Goal: Task Accomplishment & Management: Use online tool/utility

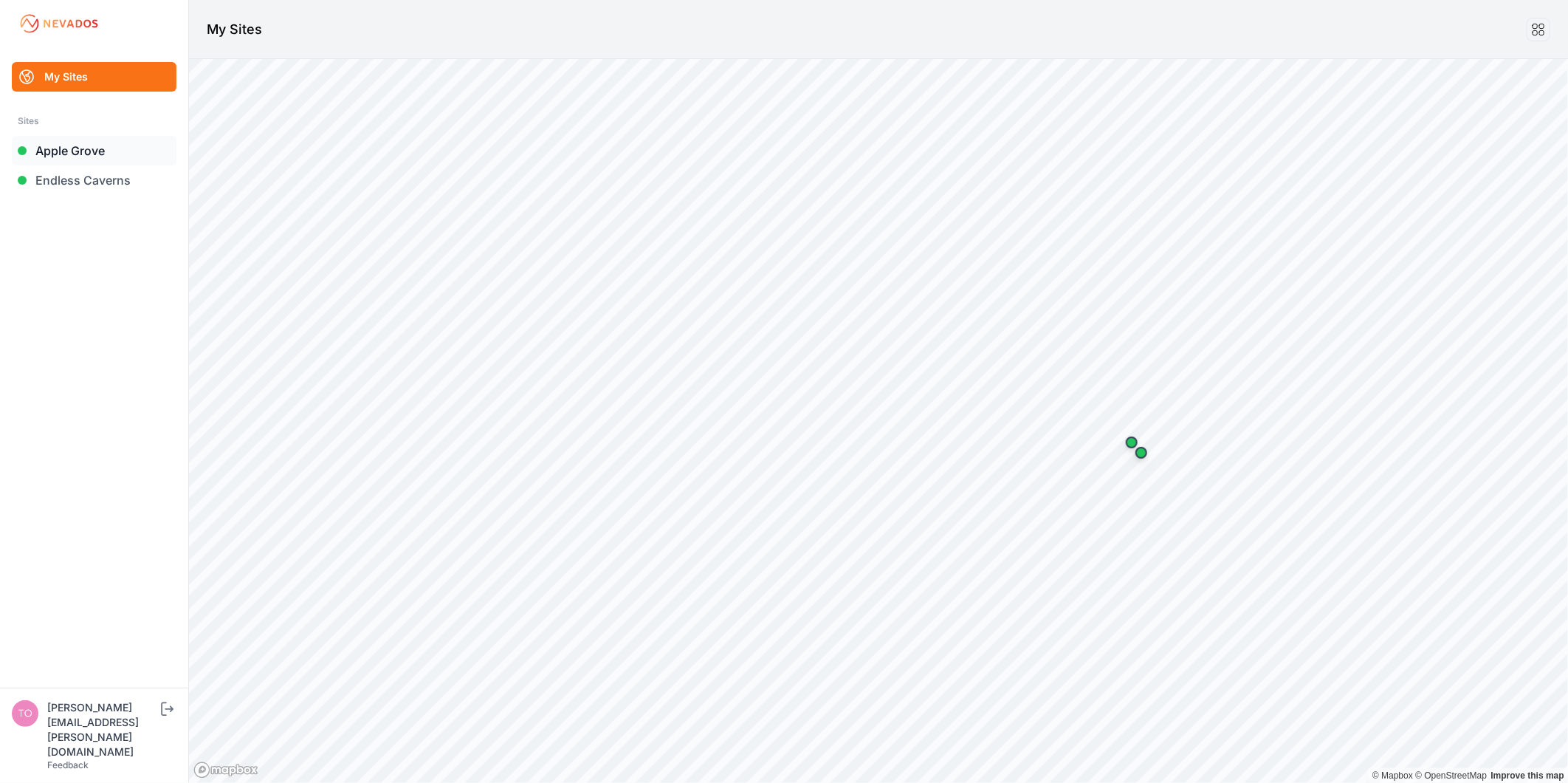
click at [129, 157] on link "Apple Grove" at bounding box center [93, 151] width 165 height 30
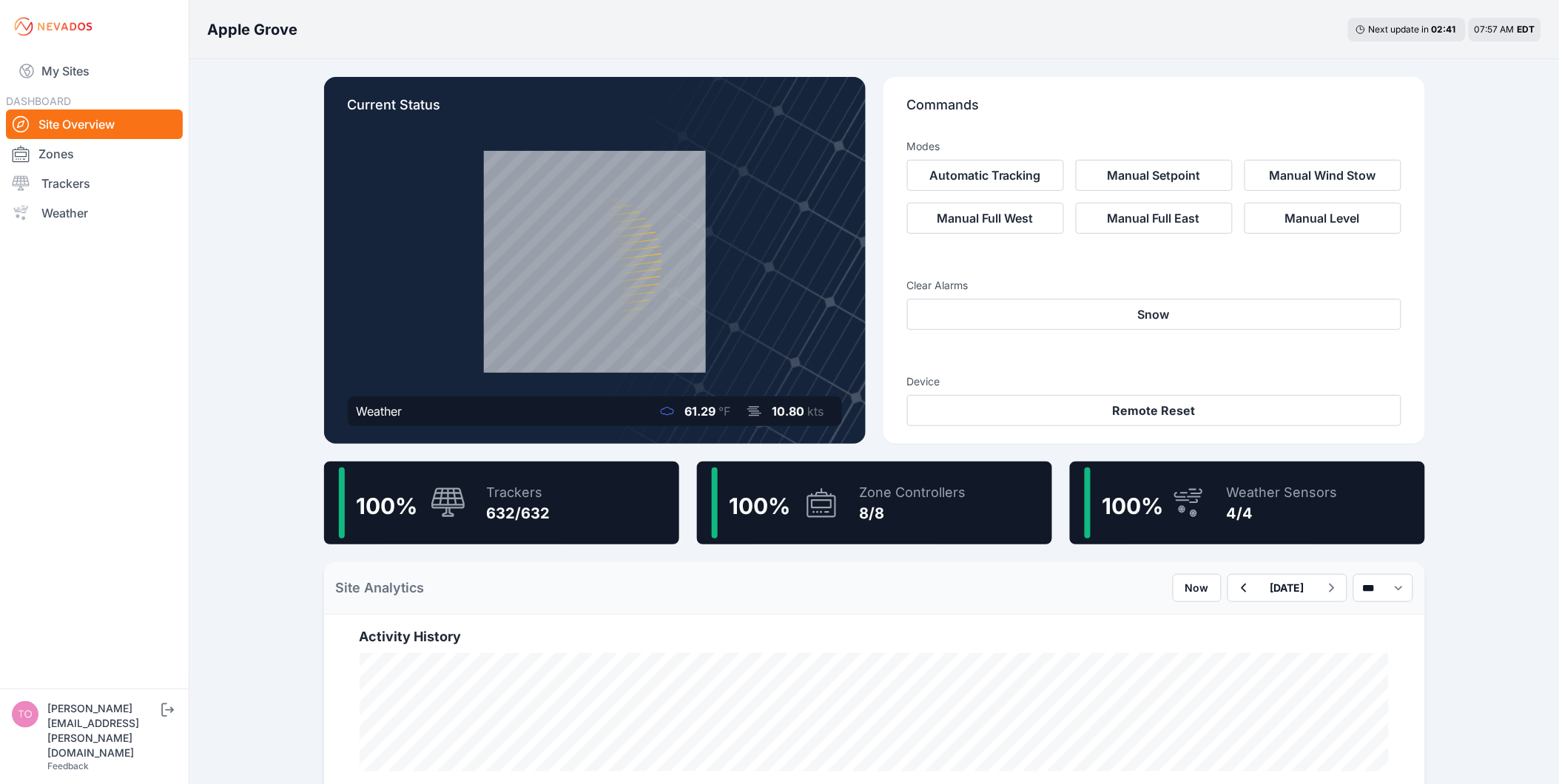
click at [553, 477] on div "100 % Trackers 632/632" at bounding box center [502, 502] width 355 height 83
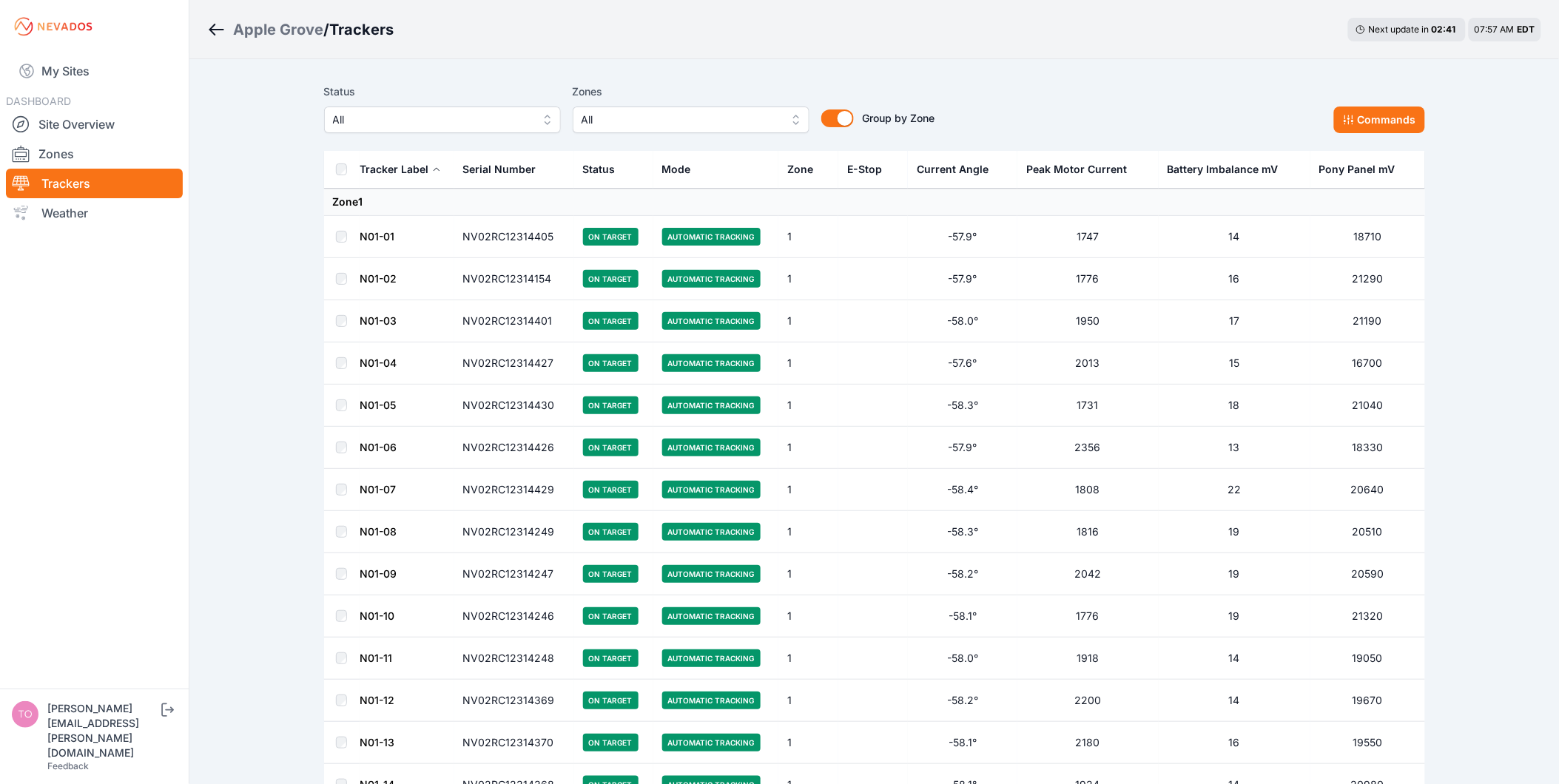
click at [433, 107] on button "All" at bounding box center [442, 120] width 237 height 27
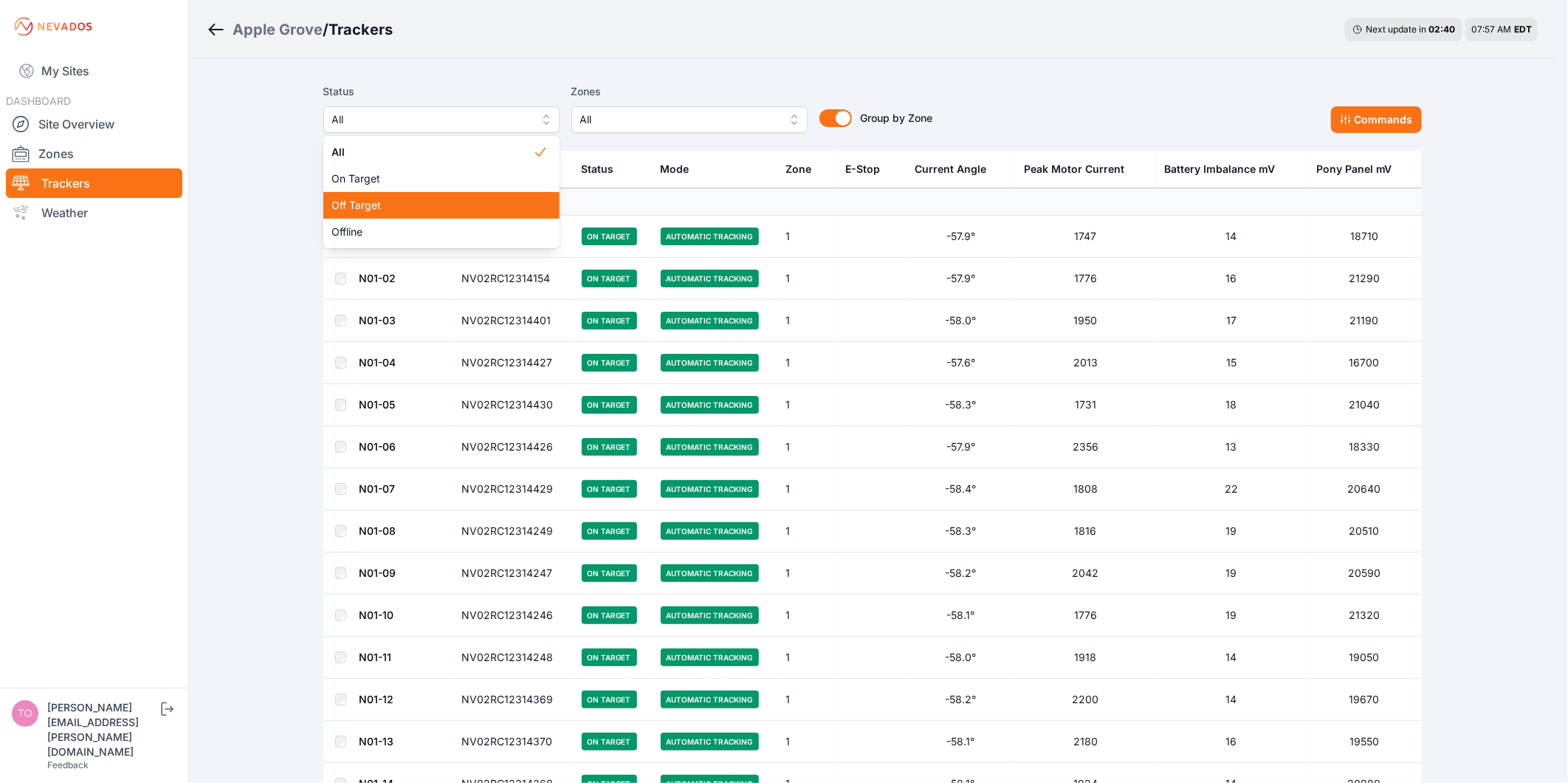
click at [406, 204] on span "Off Target" at bounding box center [433, 205] width 201 height 14
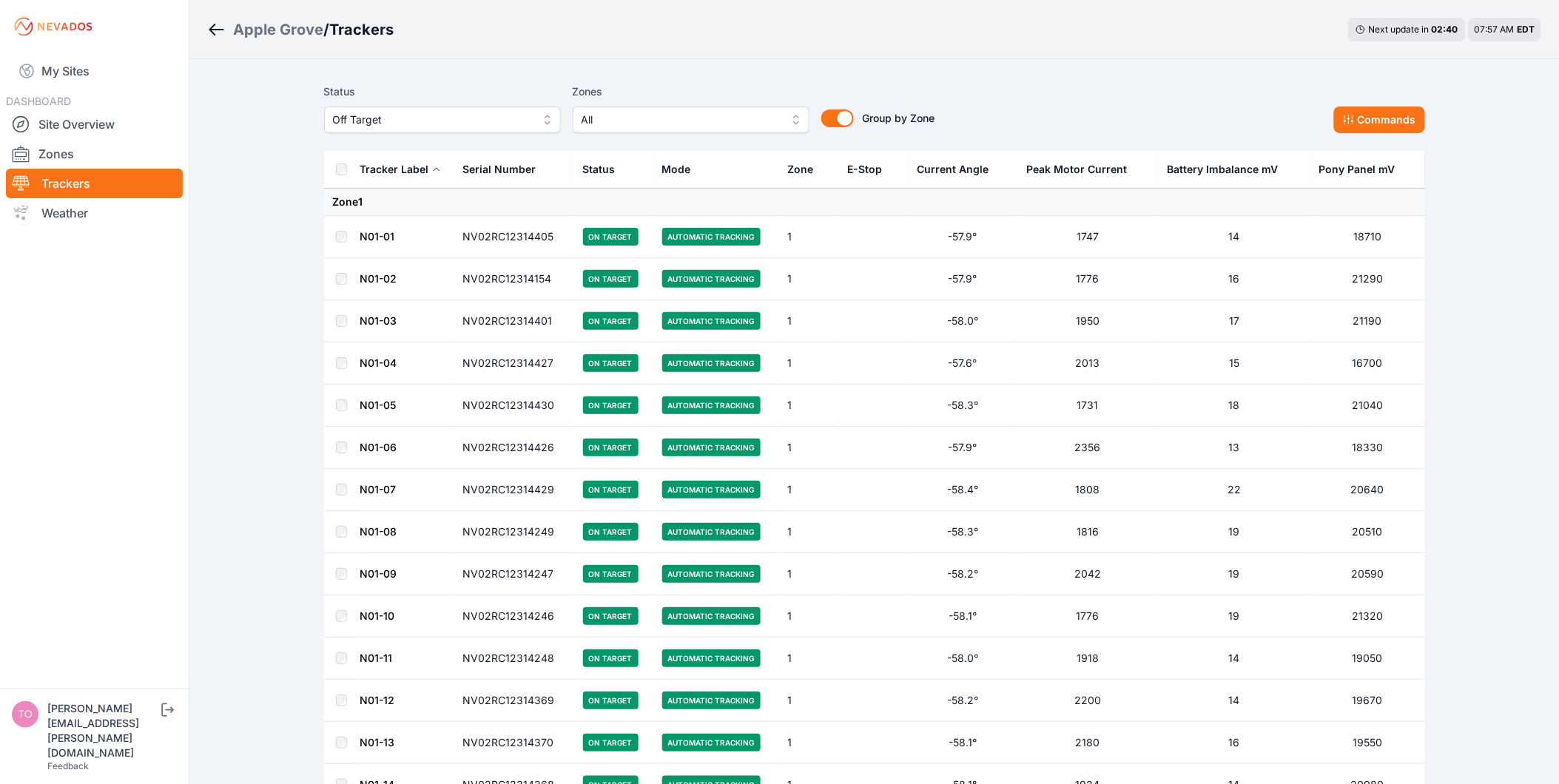
click at [412, 57] on div "Apple Grove / Trackers Next update in 02 : 40 07:57 AM EDT" at bounding box center [874, 30] width 1370 height 59
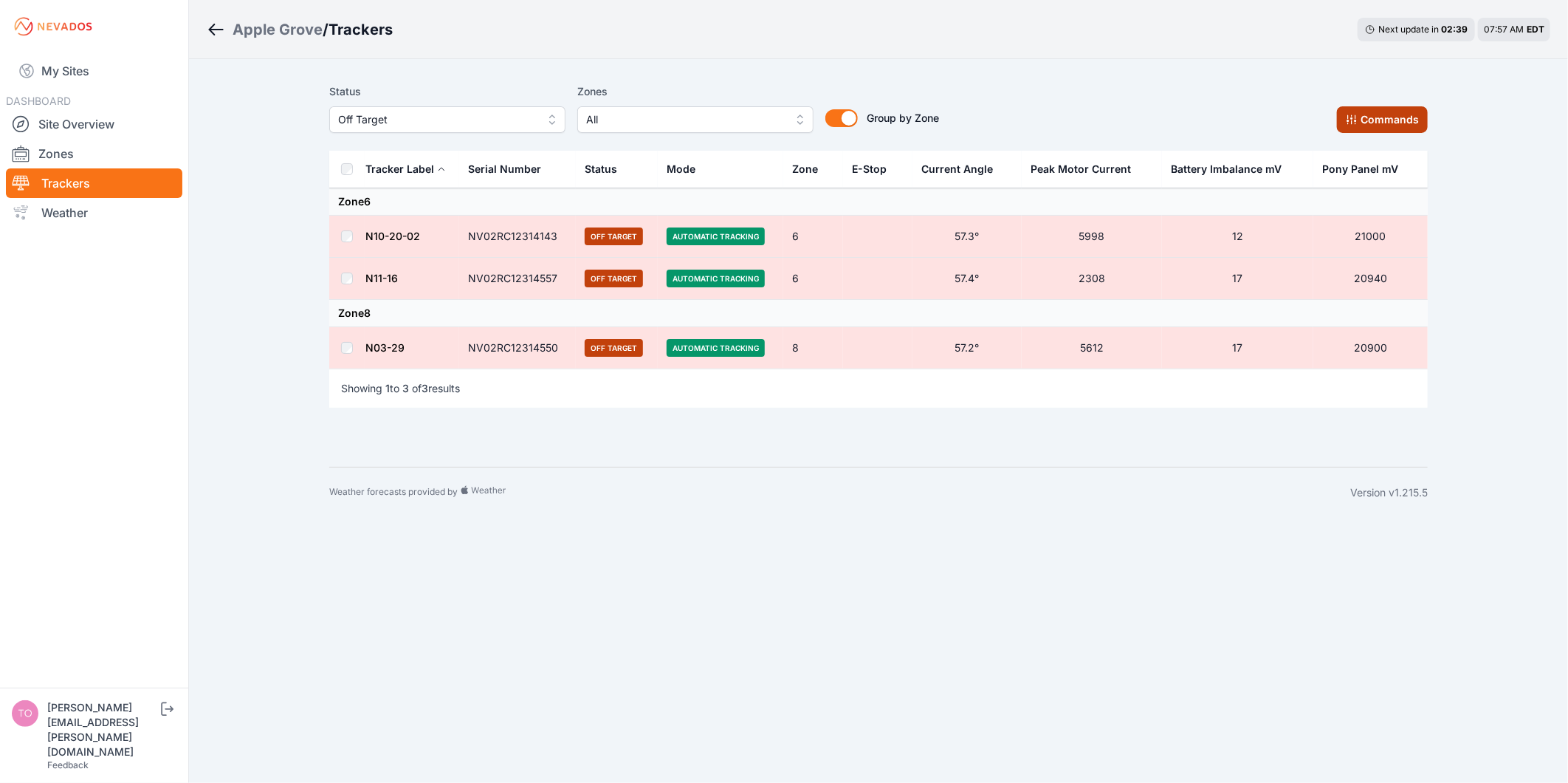
click at [1348, 124] on icon at bounding box center [1352, 119] width 11 height 11
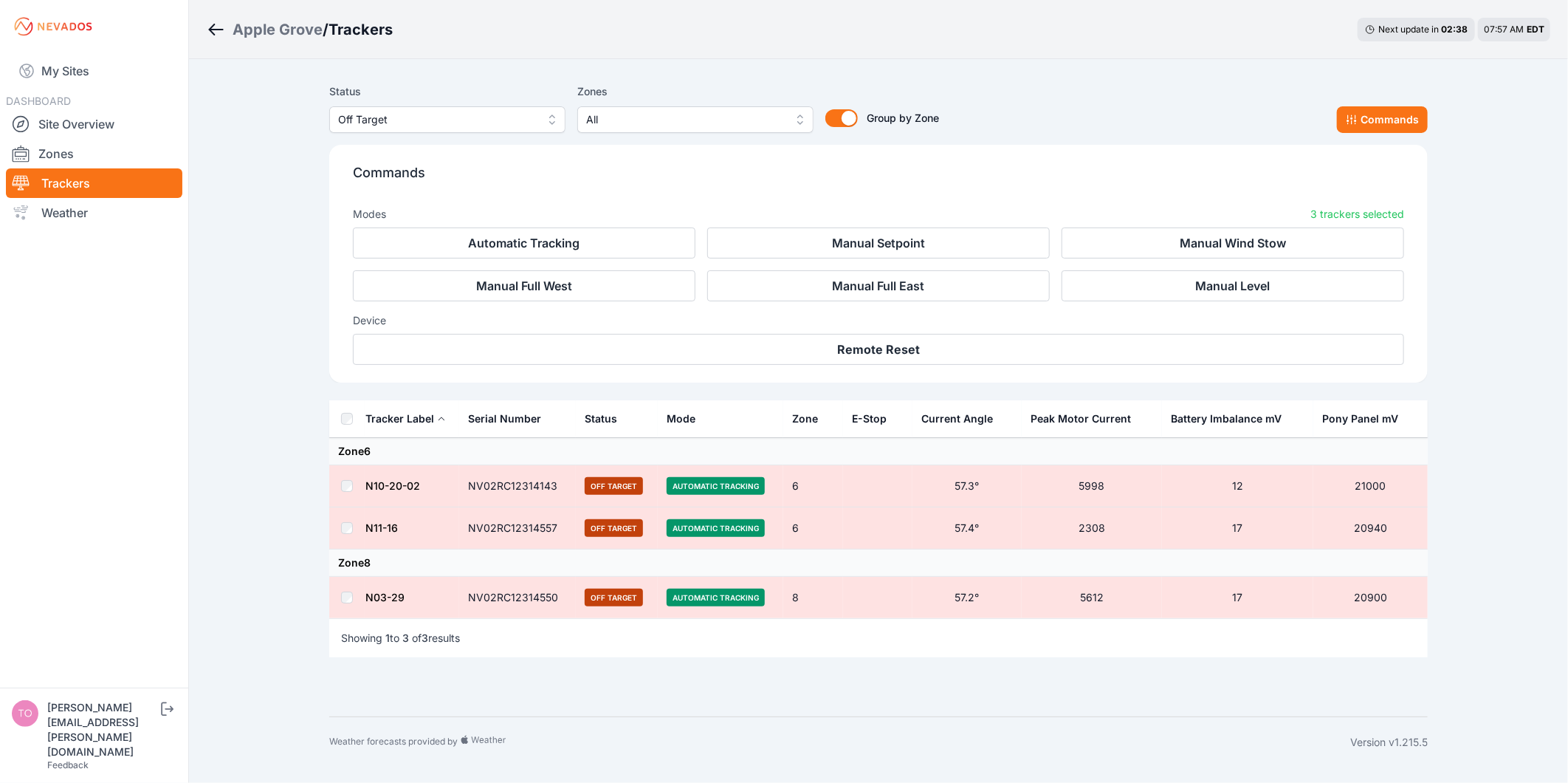
click at [977, 329] on div "Device Remote Reset" at bounding box center [878, 333] width 1051 height 64
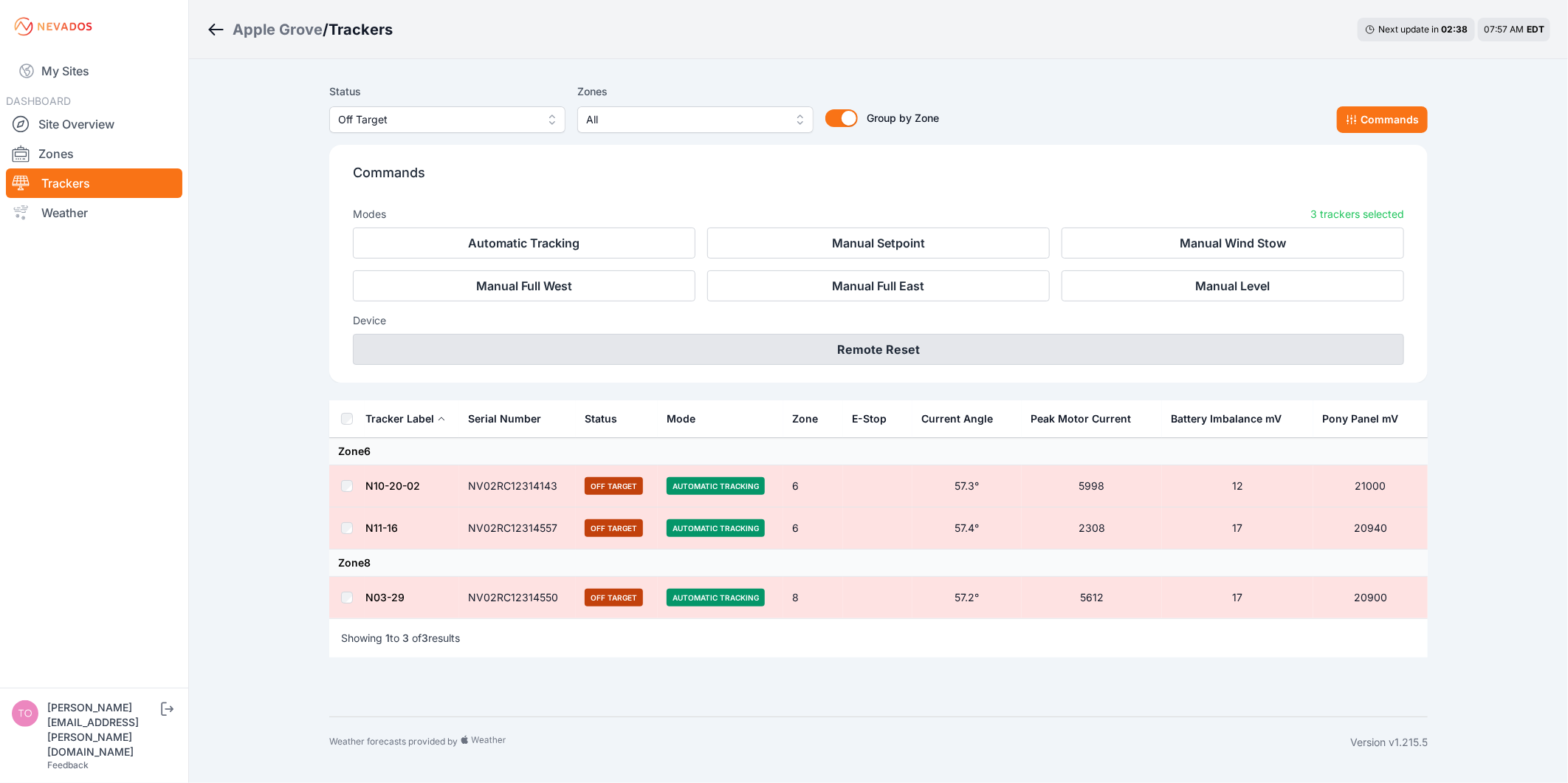
click at [964, 342] on button "Remote Reset" at bounding box center [878, 349] width 1051 height 31
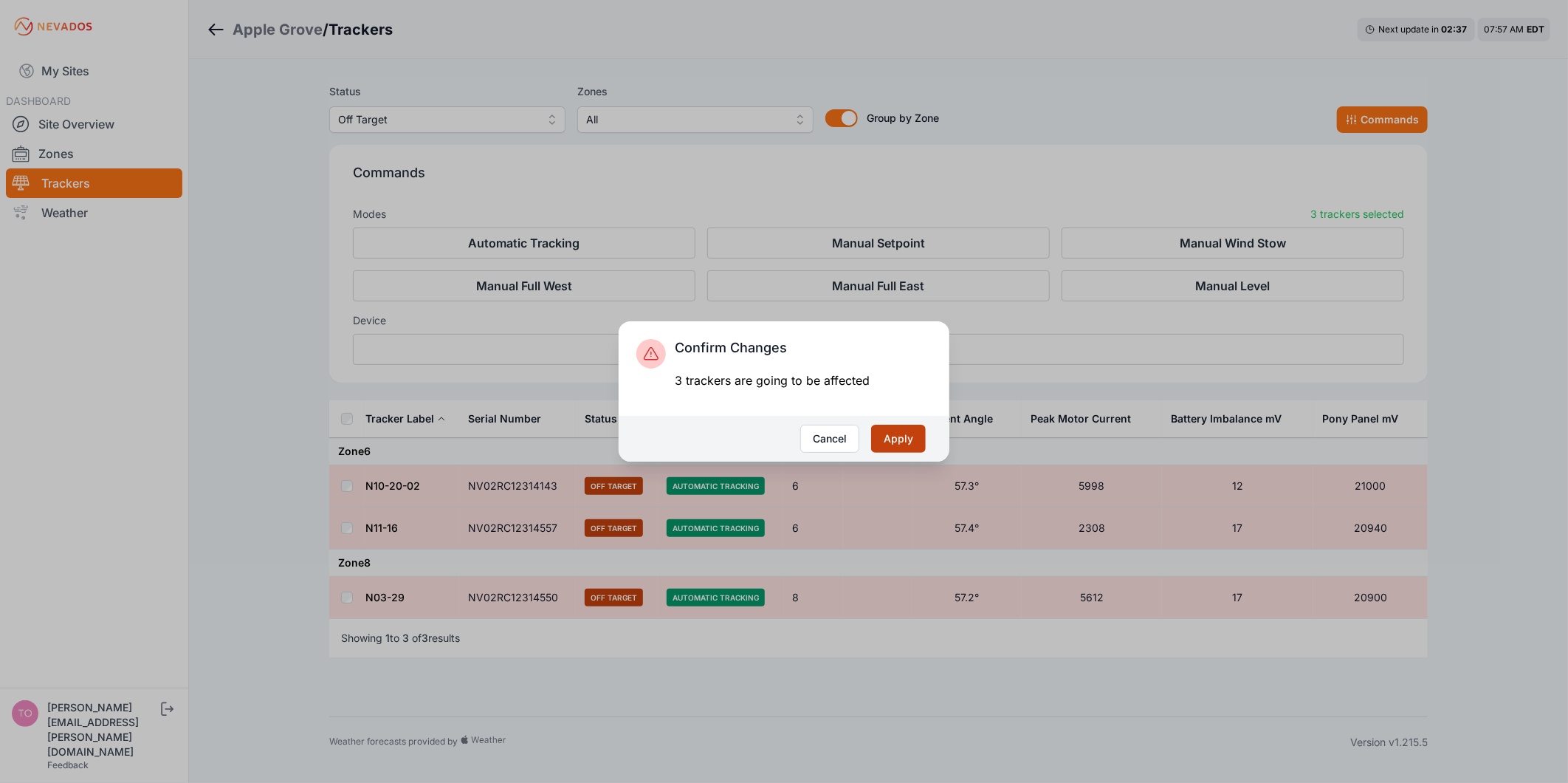
click at [895, 434] on button "Apply" at bounding box center [898, 438] width 54 height 28
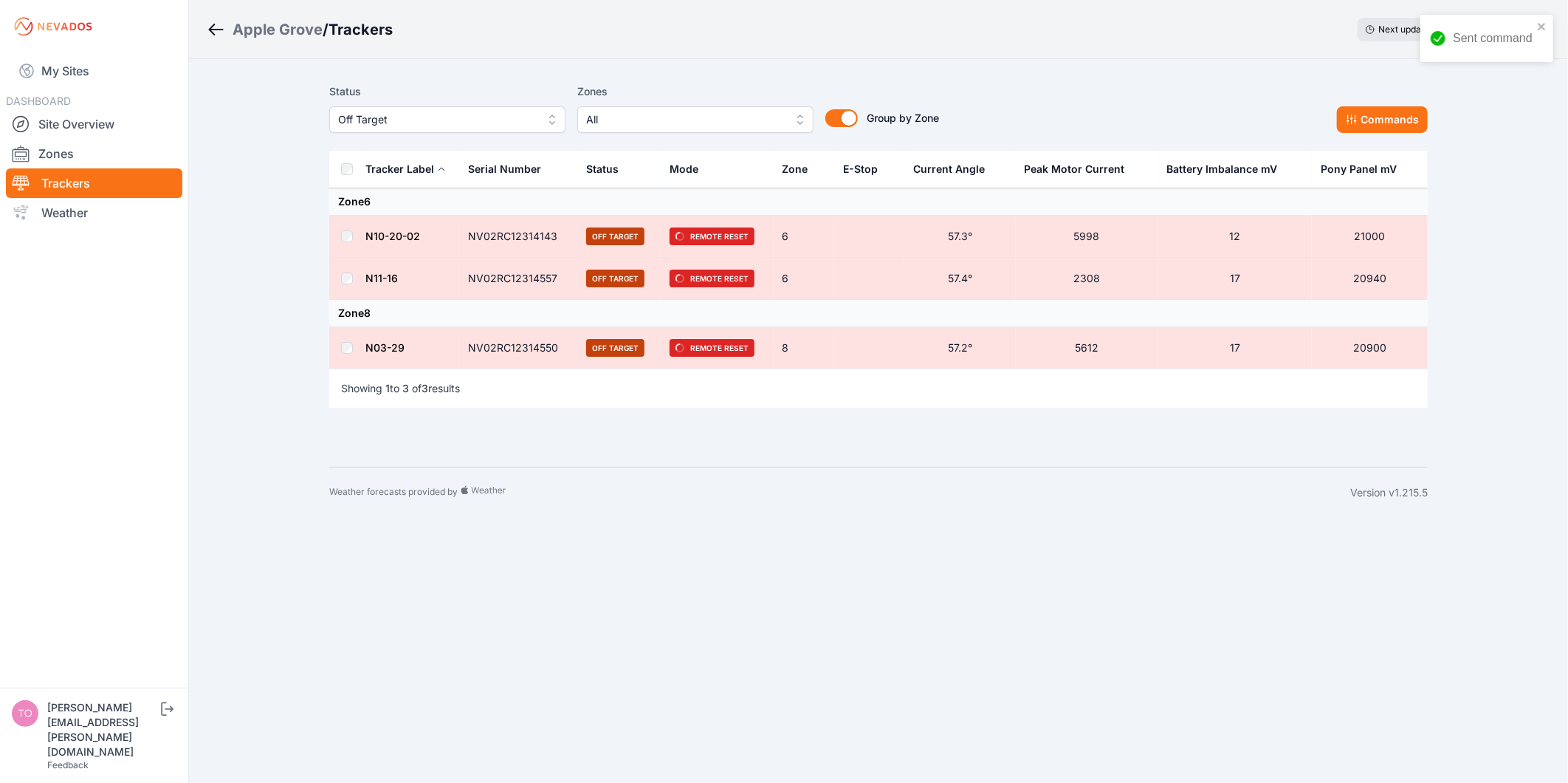
click at [483, 119] on span "Off Target" at bounding box center [438, 119] width 198 height 18
click at [415, 227] on span "Offline" at bounding box center [438, 231] width 201 height 14
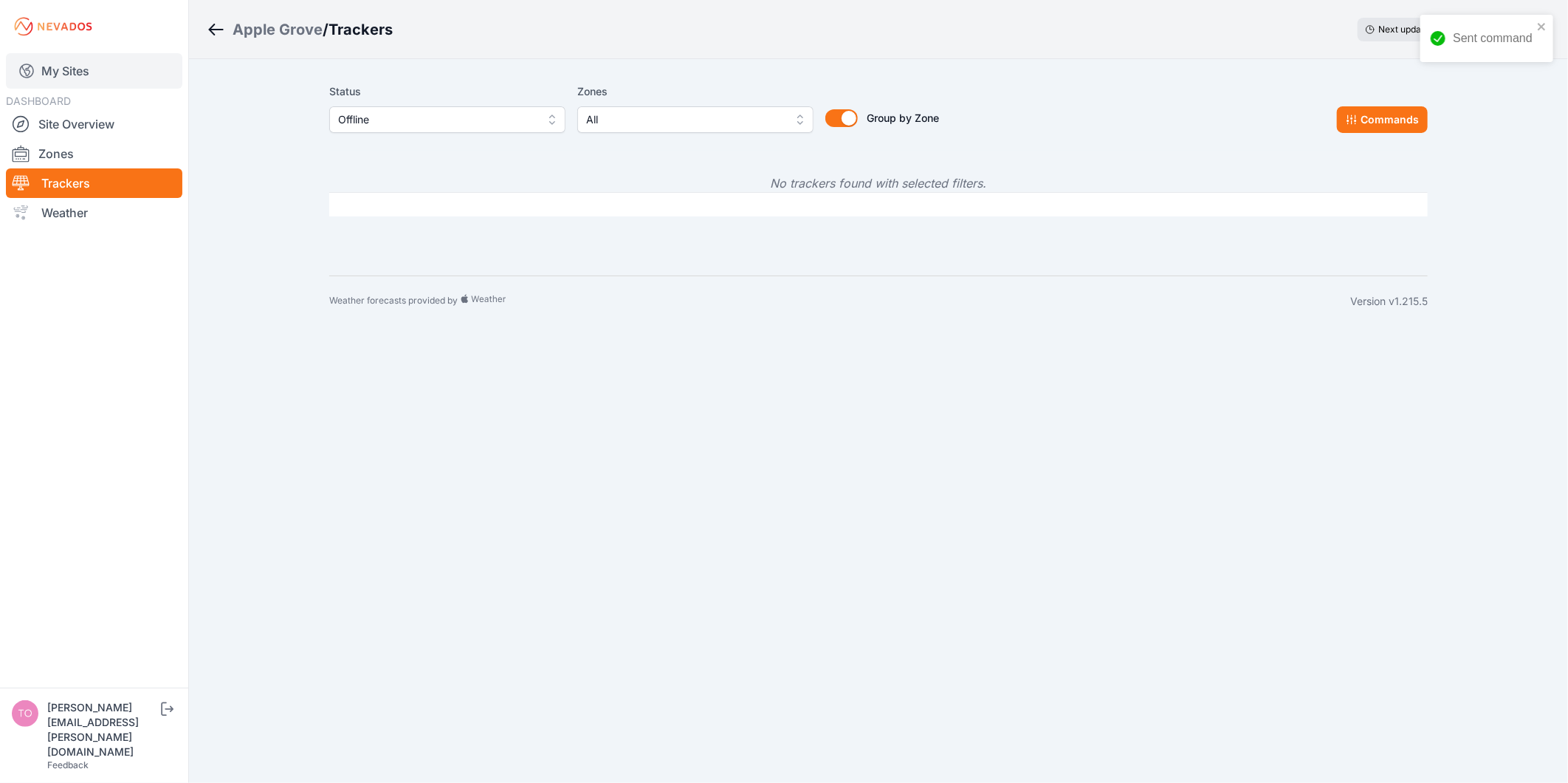
click at [126, 73] on link "My Sites" at bounding box center [93, 71] width 176 height 35
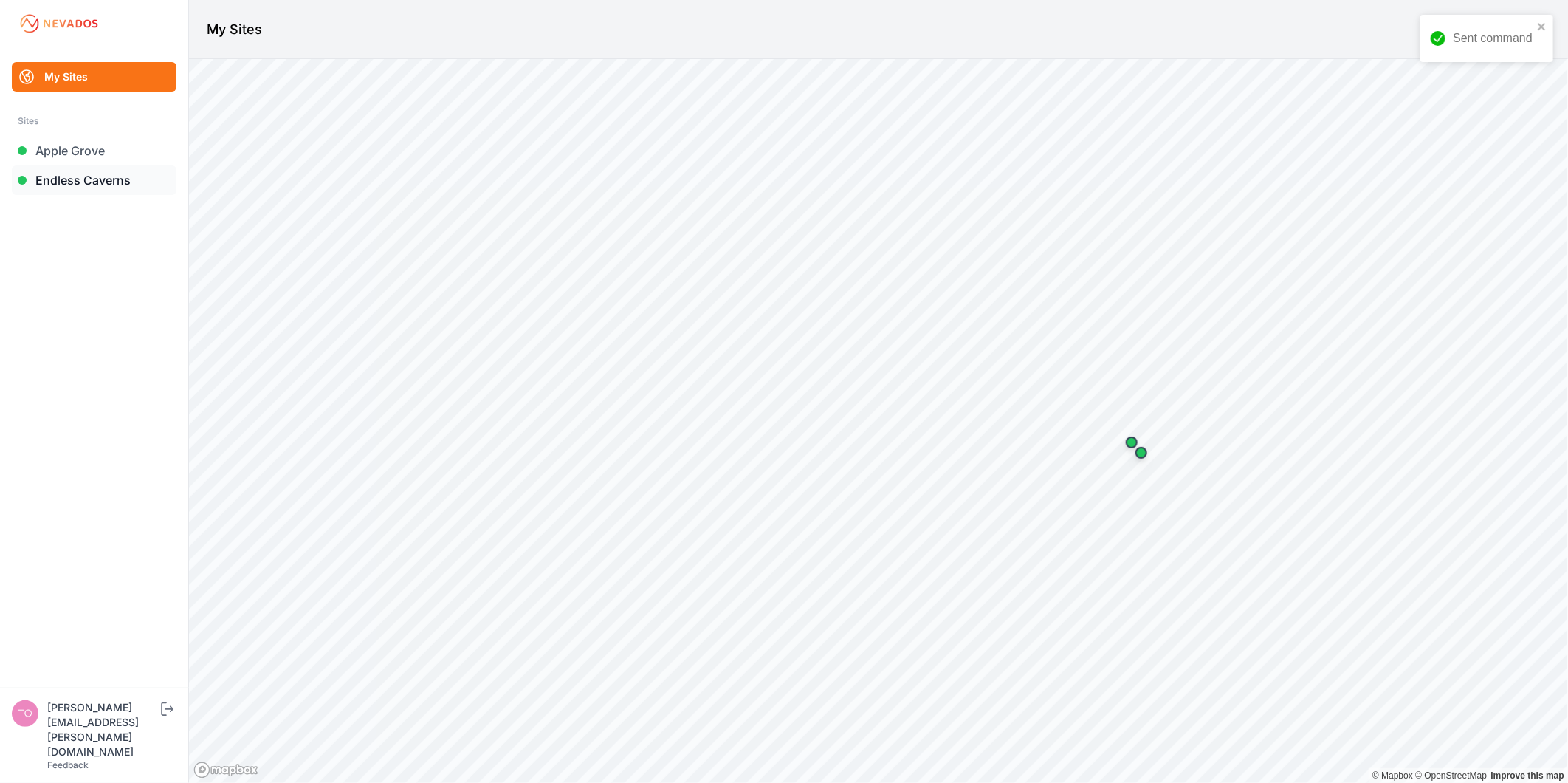
click at [118, 180] on link "Endless Caverns" at bounding box center [93, 179] width 165 height 30
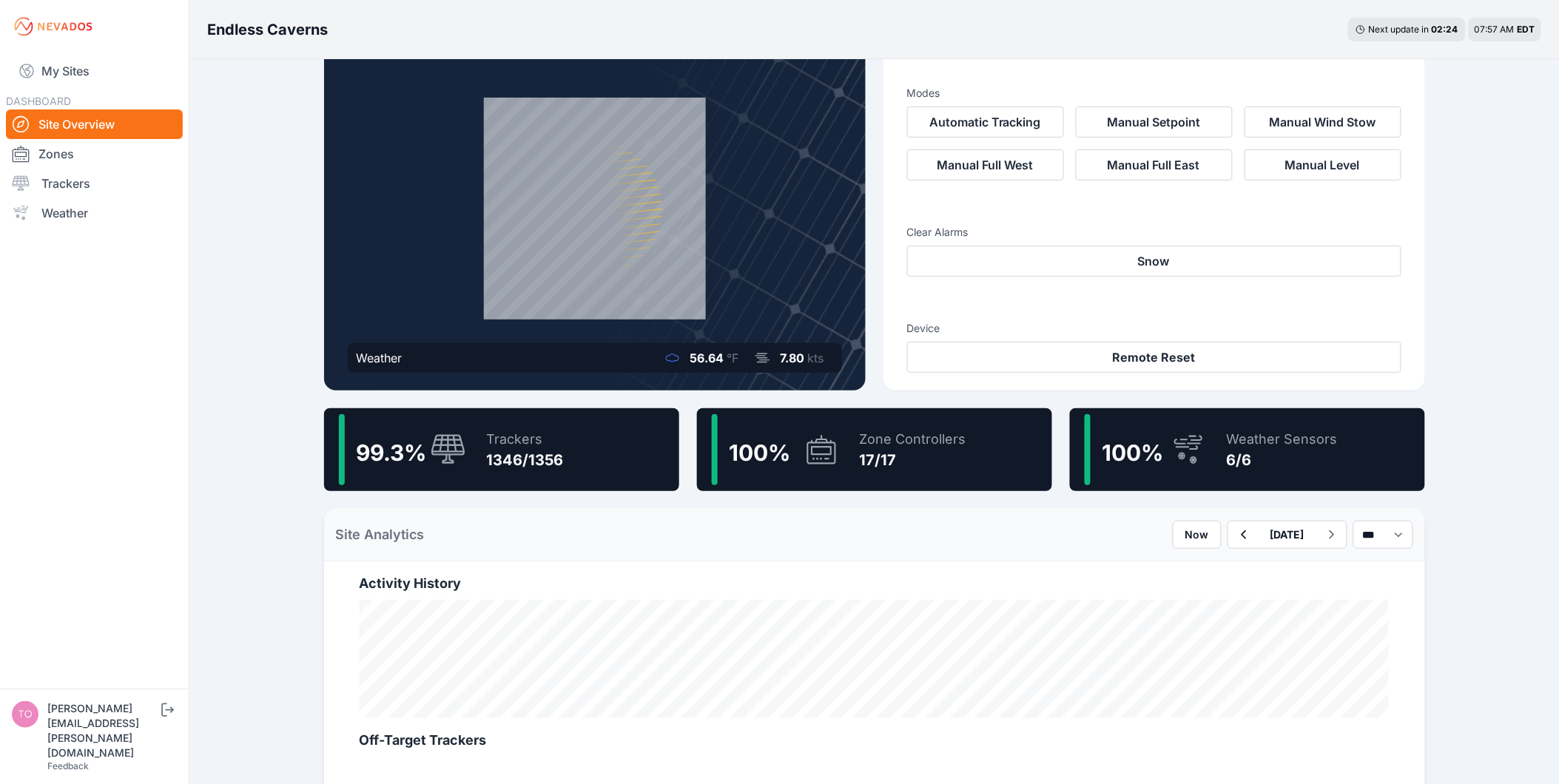
scroll to position [82, 0]
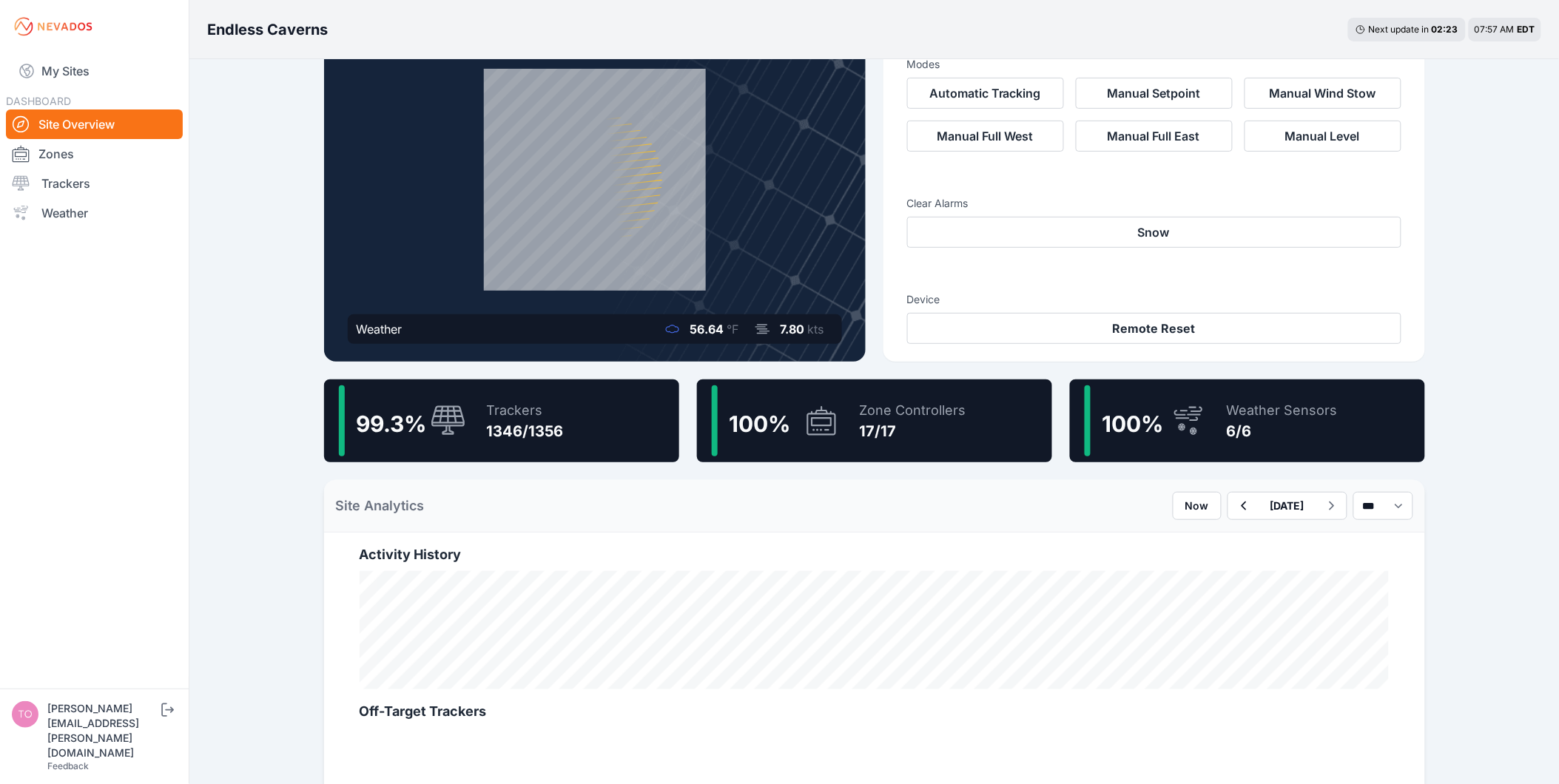
click at [553, 423] on div "1346/1356" at bounding box center [525, 432] width 77 height 21
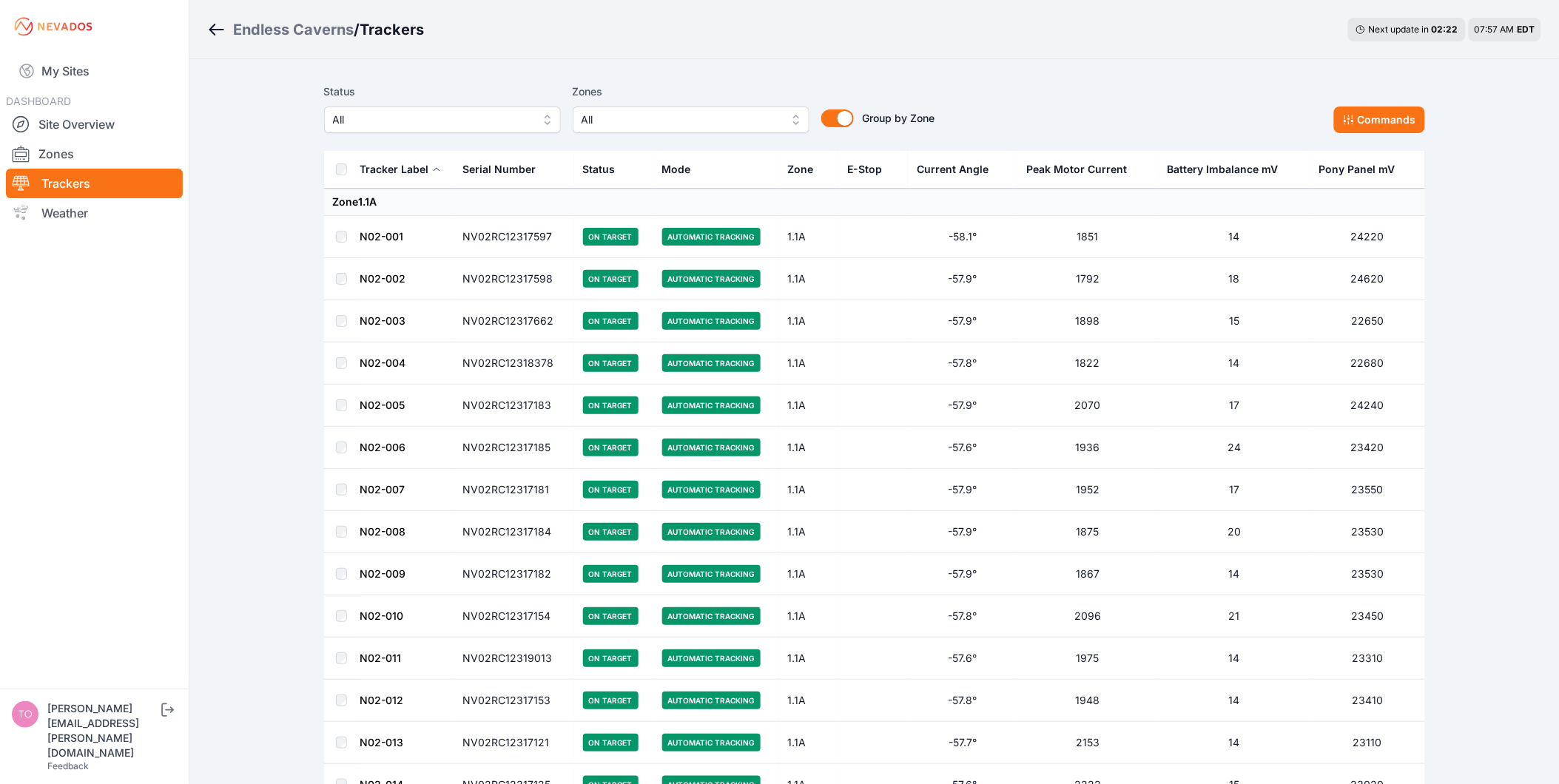
click at [412, 107] on button "All" at bounding box center [442, 120] width 237 height 27
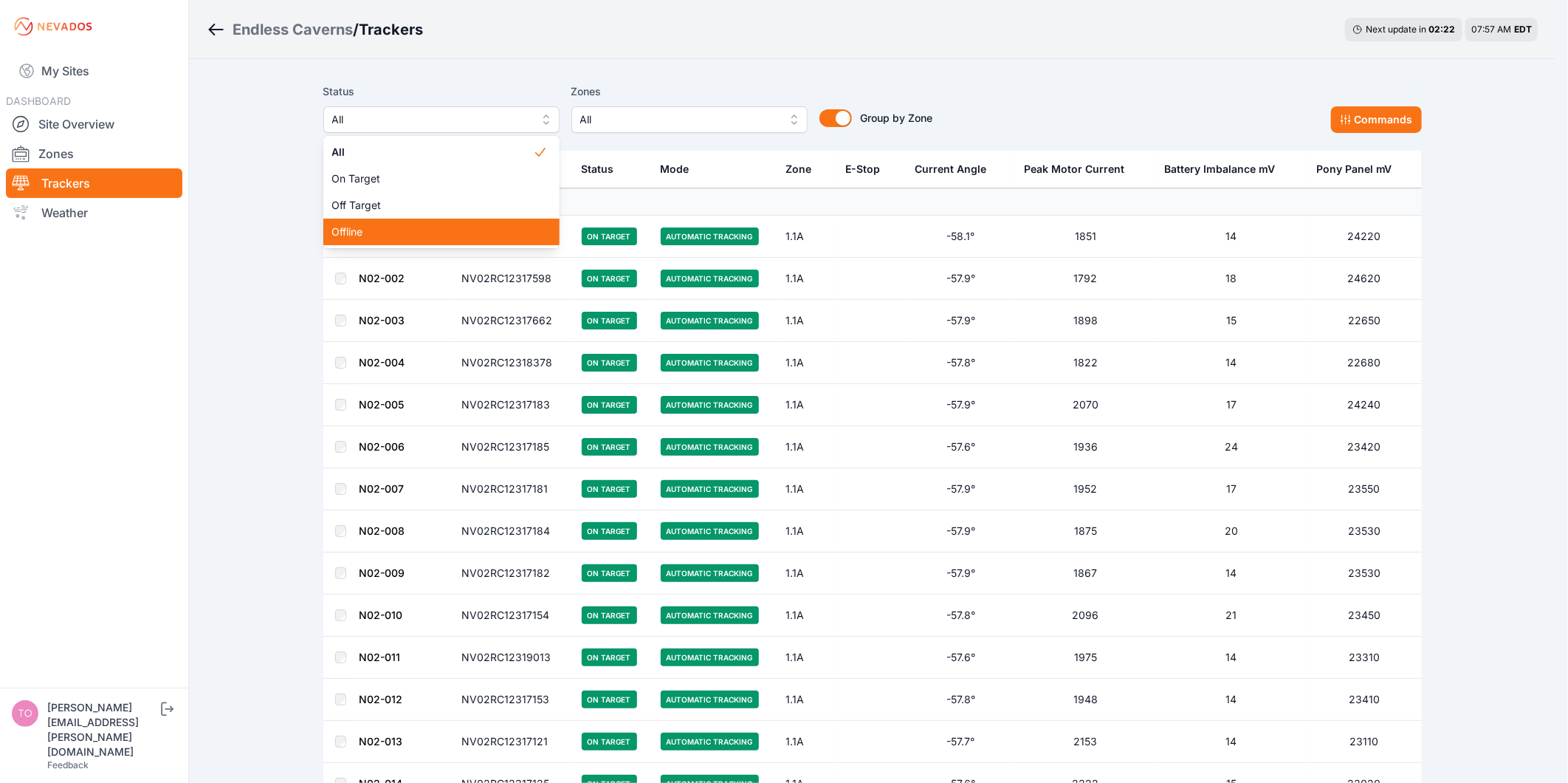
click at [391, 223] on div "Offline" at bounding box center [441, 232] width 236 height 27
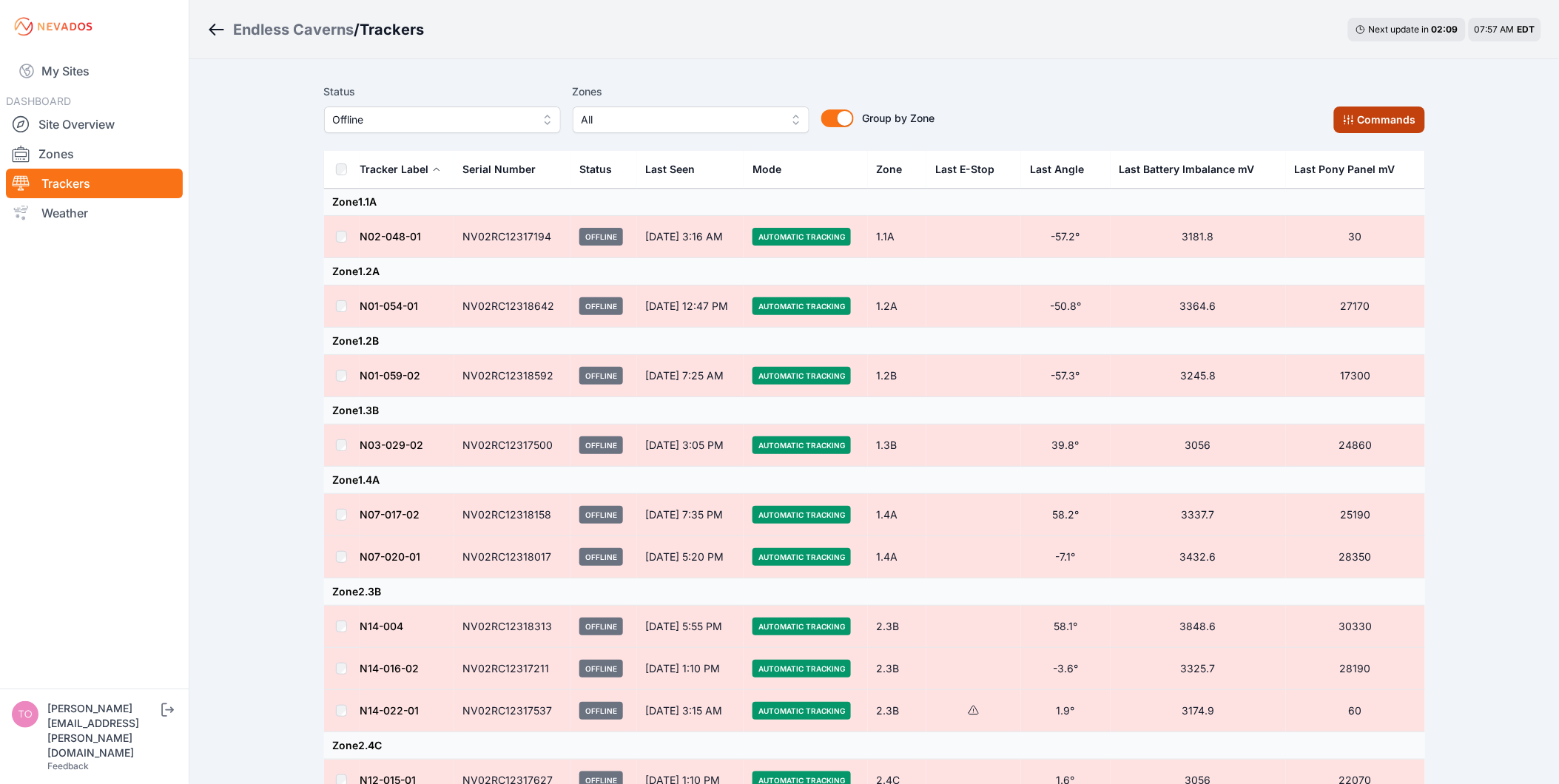
click at [1356, 133] on button "Commands" at bounding box center [1378, 120] width 91 height 27
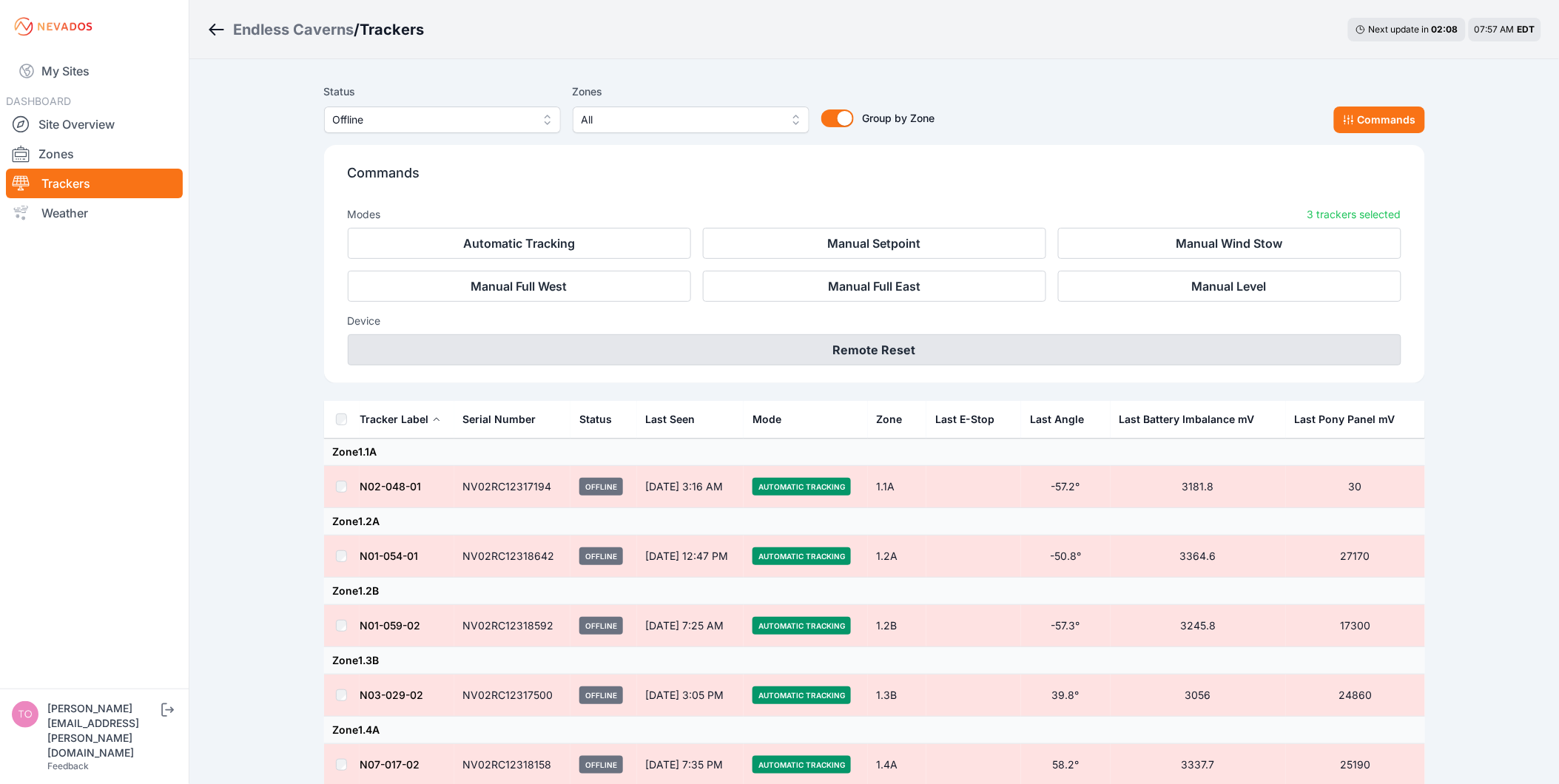
click at [1092, 348] on button "Remote Reset" at bounding box center [874, 350] width 1054 height 32
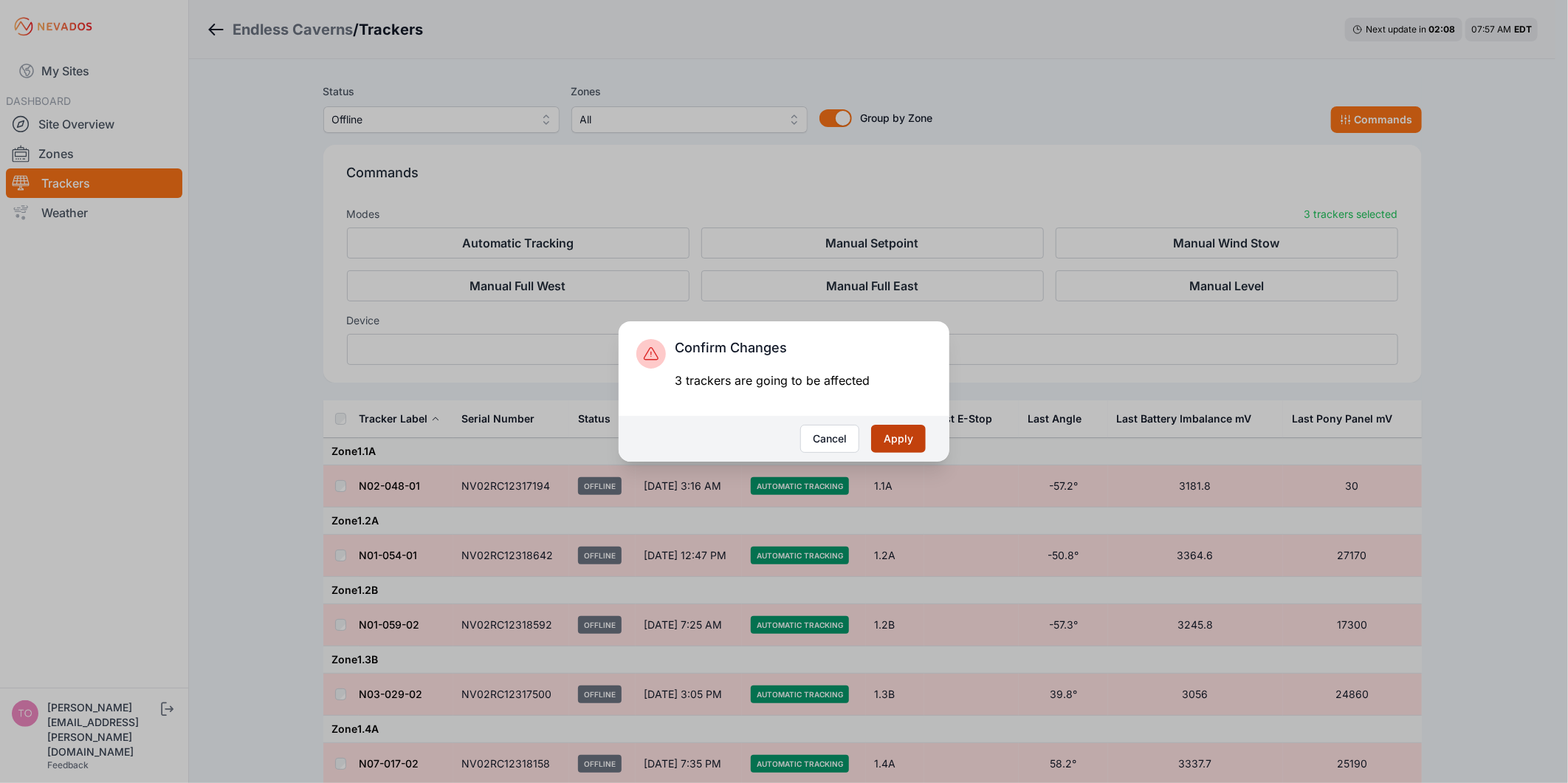
click at [920, 431] on button "Apply" at bounding box center [898, 438] width 54 height 28
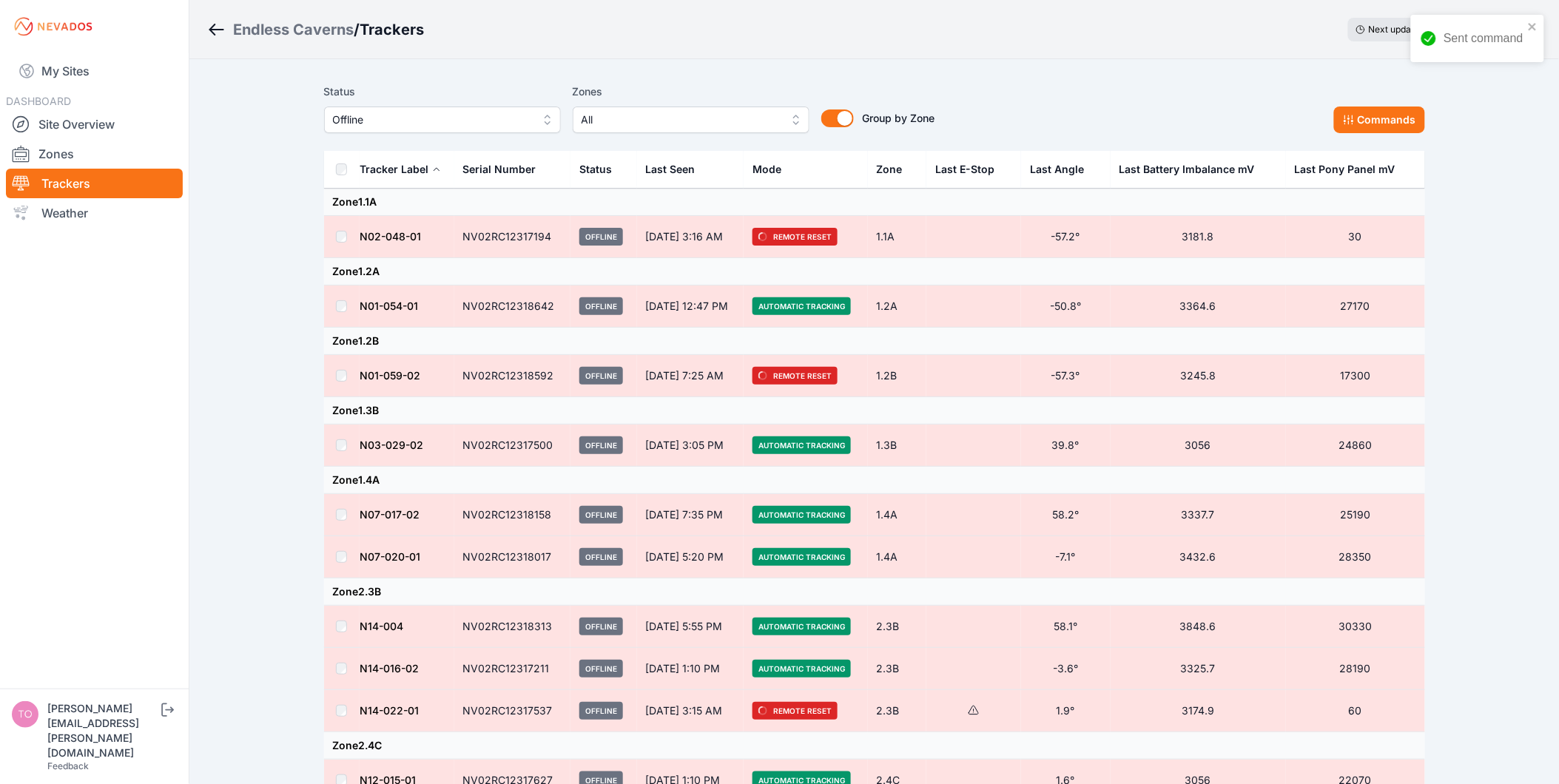
click at [488, 114] on span "Offline" at bounding box center [433, 119] width 199 height 18
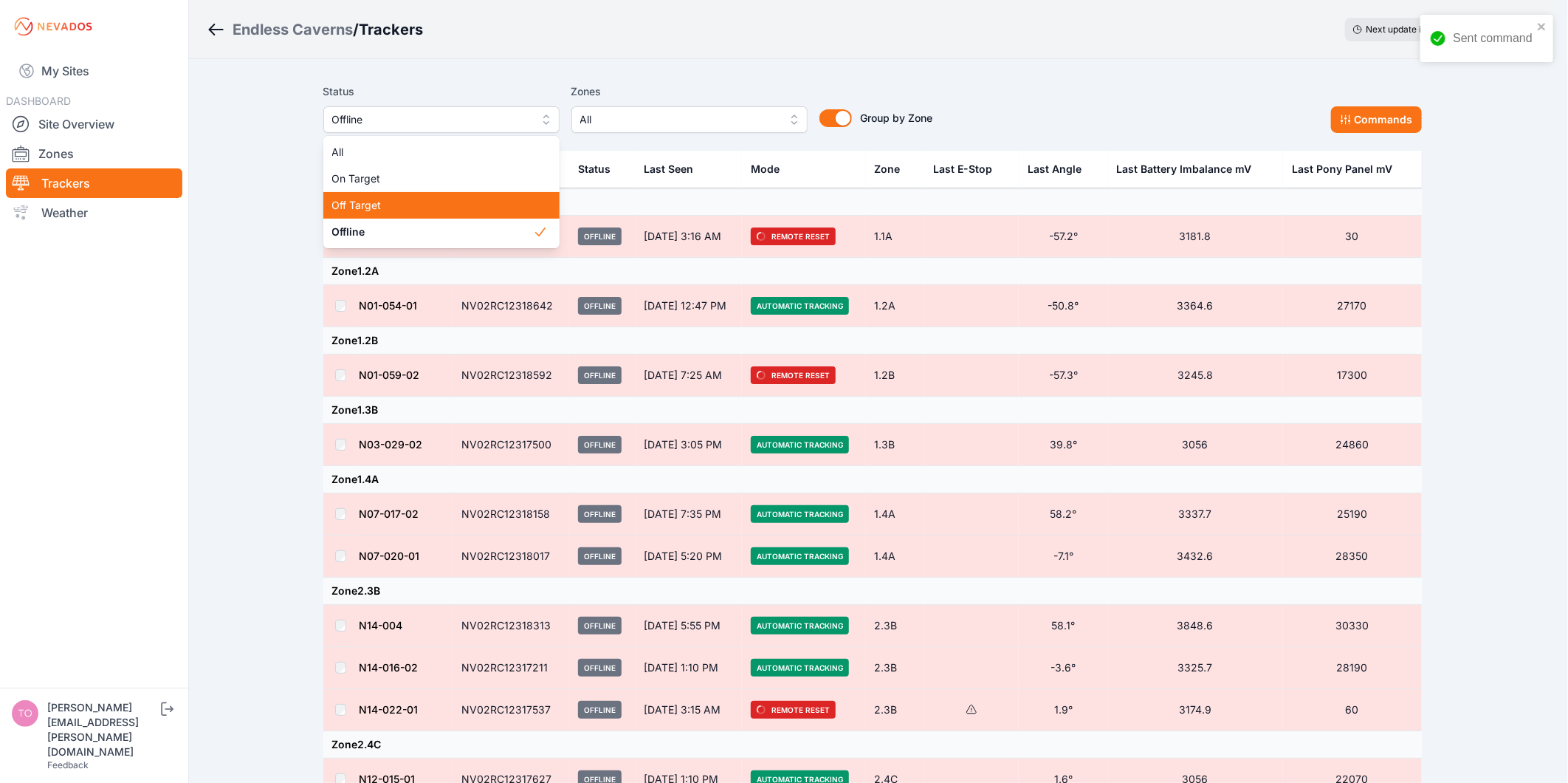
click at [448, 196] on div "Off Target" at bounding box center [441, 205] width 236 height 27
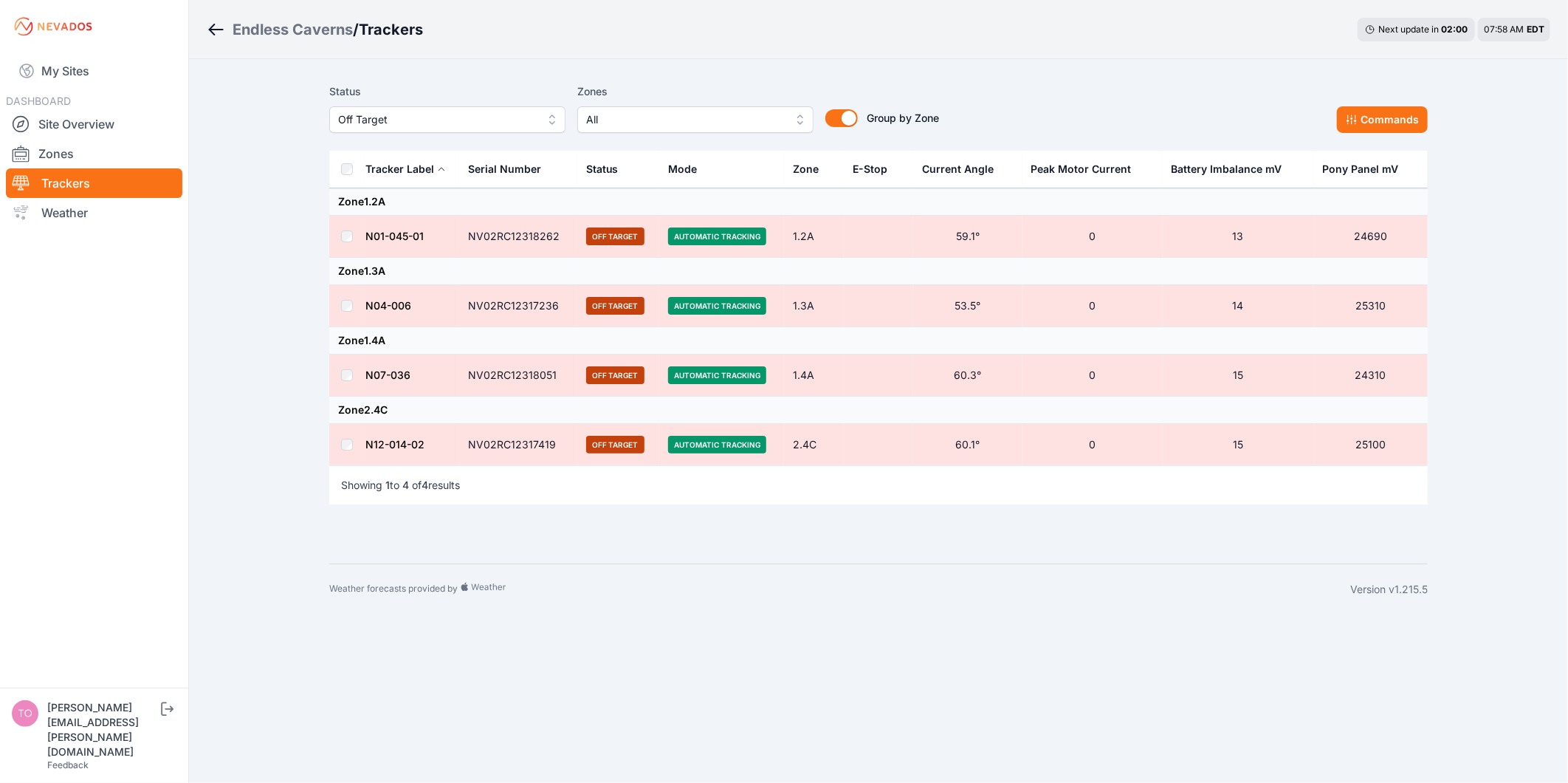
click at [337, 171] on th at bounding box center [346, 169] width 35 height 37
click at [1363, 130] on button "Commands" at bounding box center [1382, 120] width 91 height 27
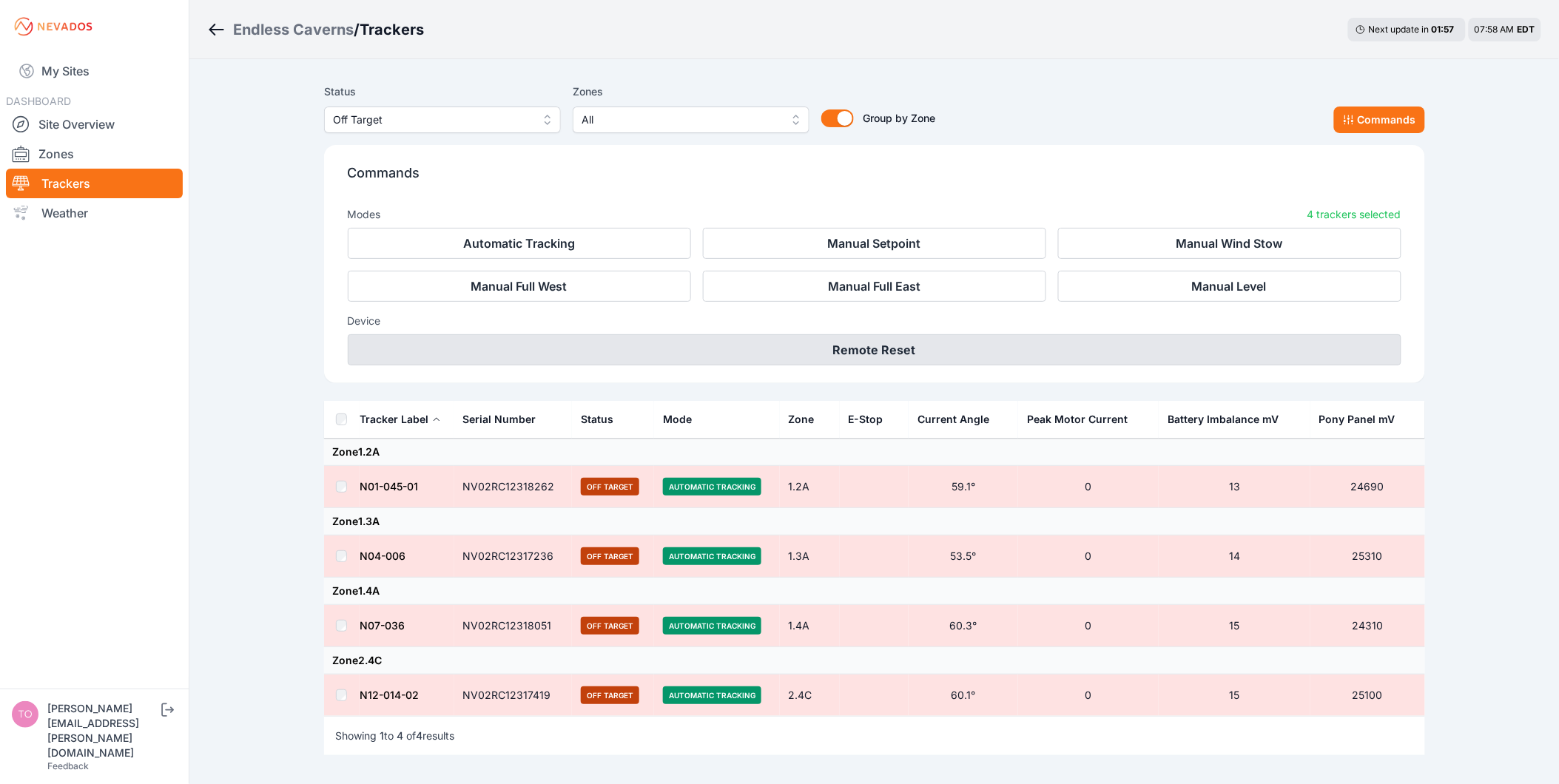
click at [1133, 351] on button "Remote Reset" at bounding box center [874, 350] width 1054 height 32
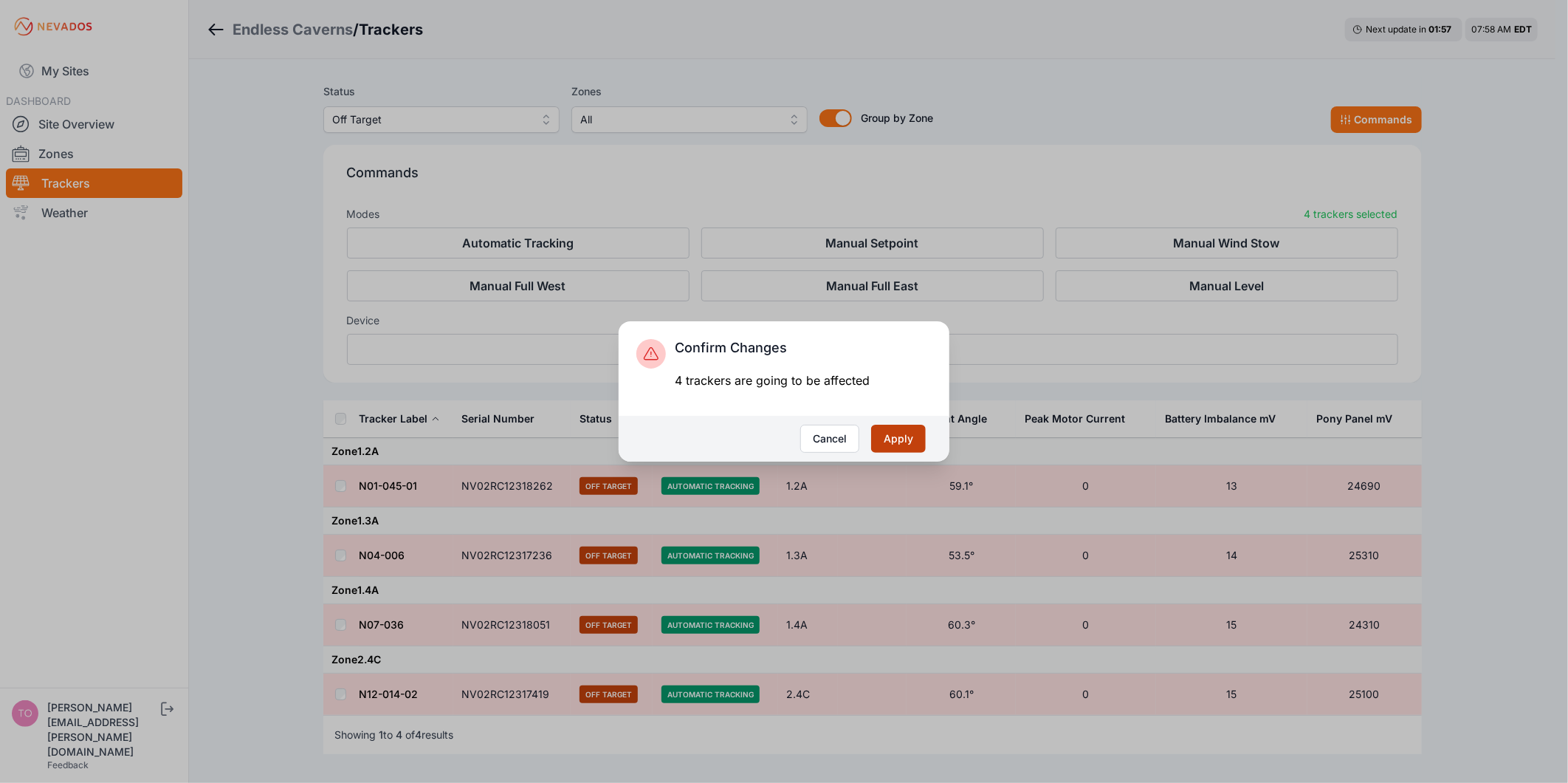
click at [909, 438] on button "Apply" at bounding box center [898, 438] width 54 height 28
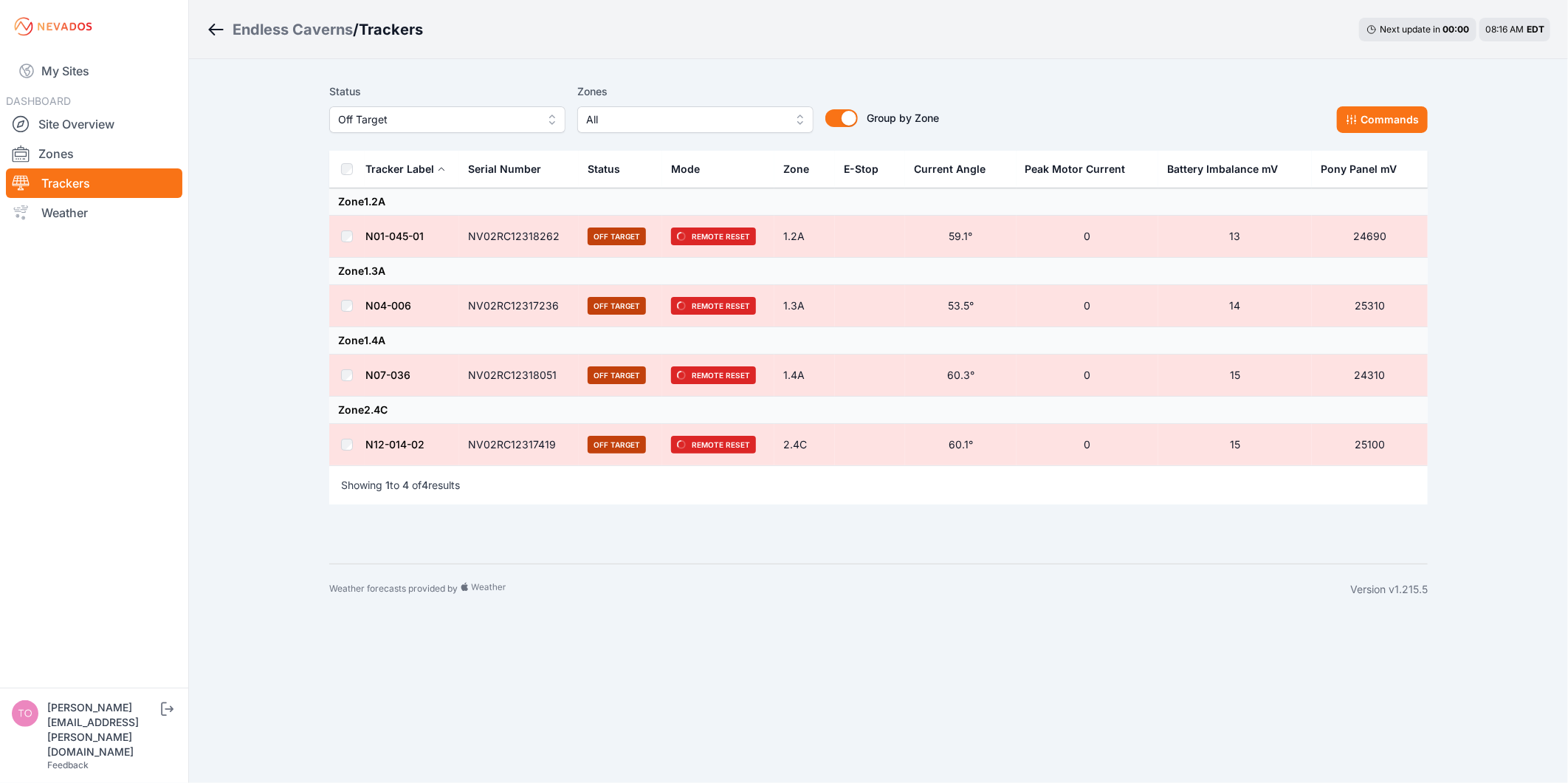
click at [1504, 353] on div "Endless Caverns / Trackers Next update in 00 : 00 08:16 AM EDT Status Off Targe…" at bounding box center [784, 307] width 1568 height 614
click at [212, 31] on icon "Breadcrumb" at bounding box center [215, 30] width 18 height 18
click at [98, 212] on link "Weather" at bounding box center [93, 213] width 176 height 30
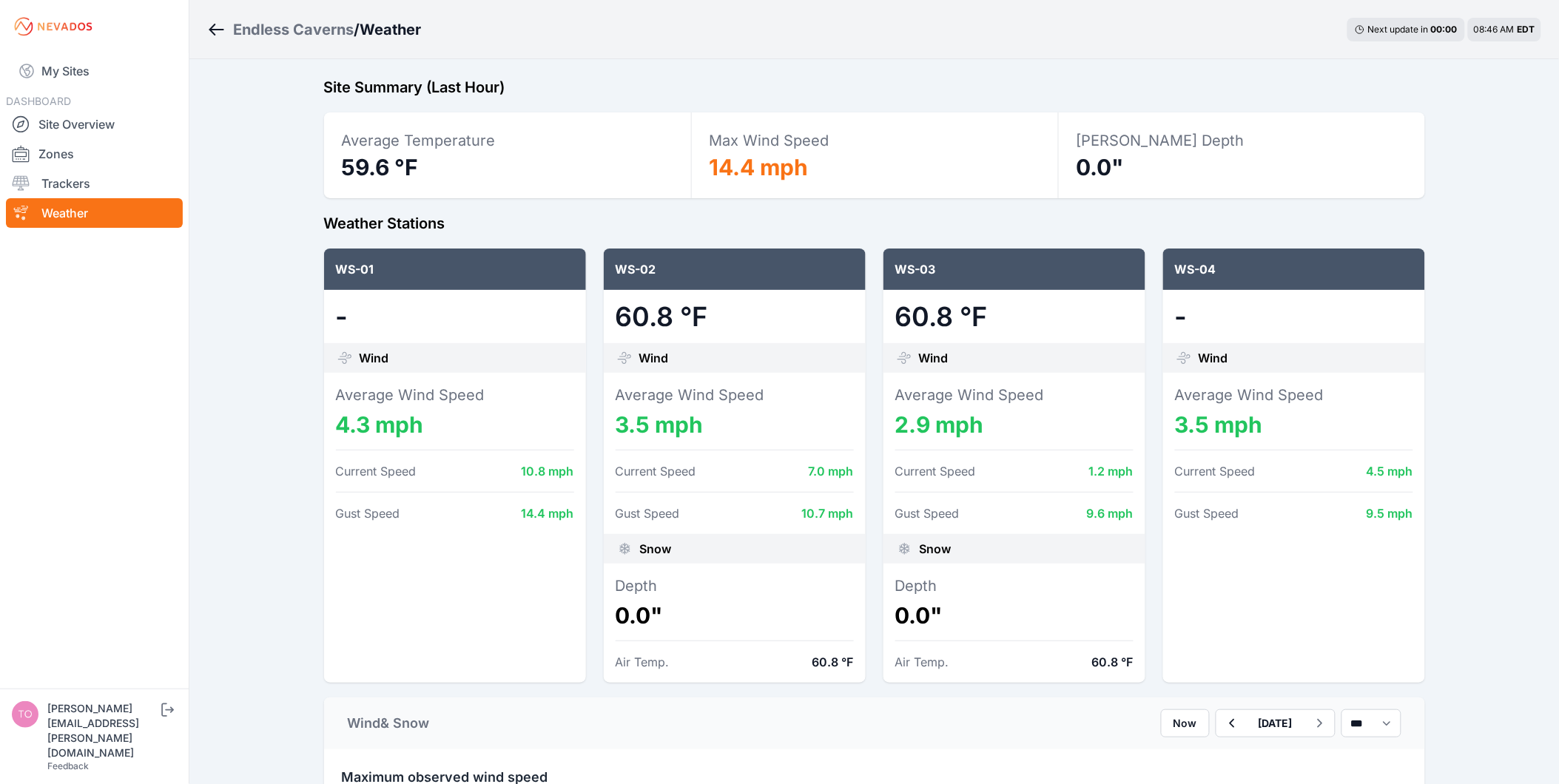
drag, startPoint x: 297, startPoint y: 306, endPoint x: 280, endPoint y: 201, distance: 106.4
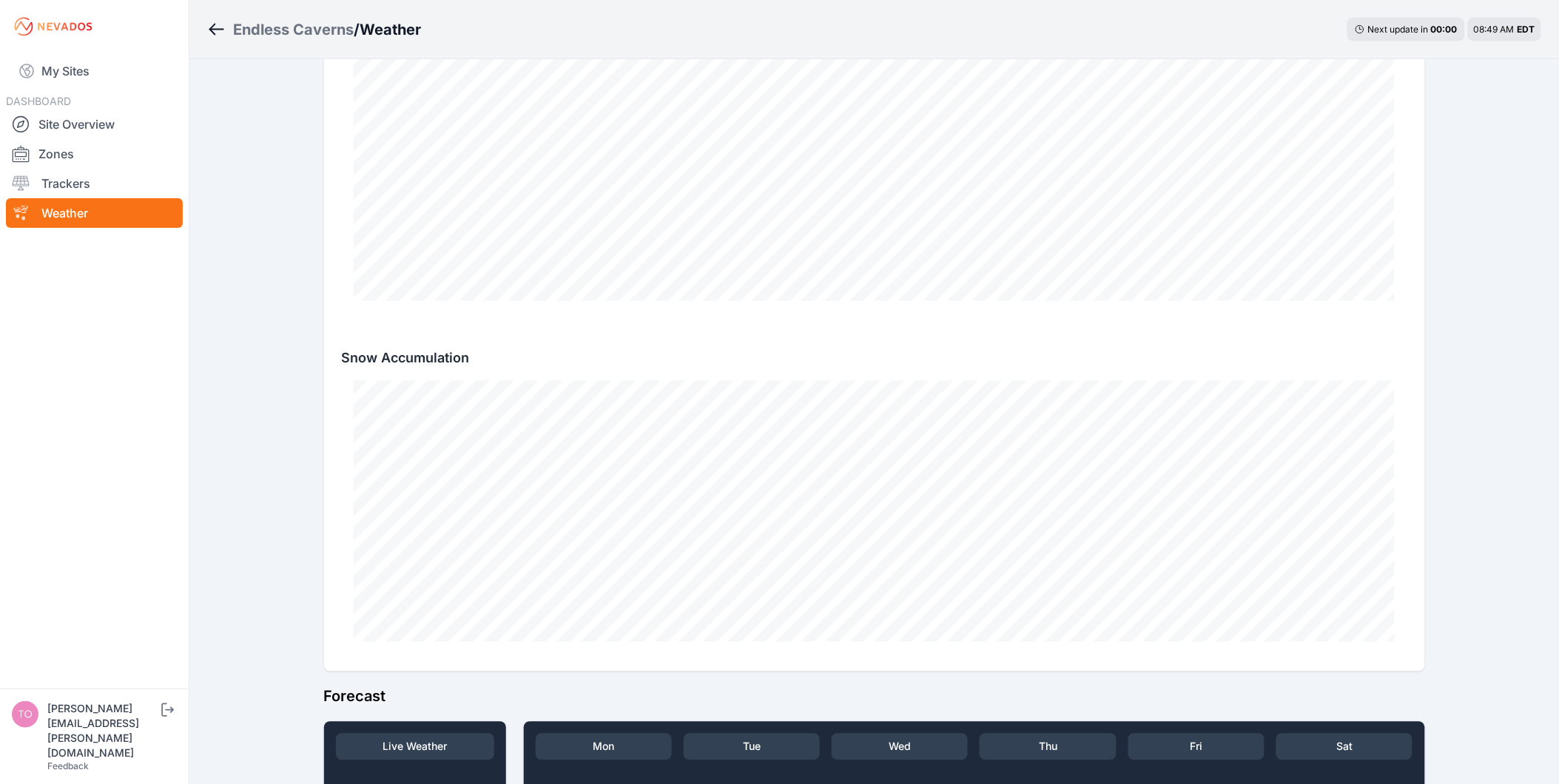
drag, startPoint x: 556, startPoint y: 192, endPoint x: 563, endPoint y: 300, distance: 108.2
